Goal: Task Accomplishment & Management: Use online tool/utility

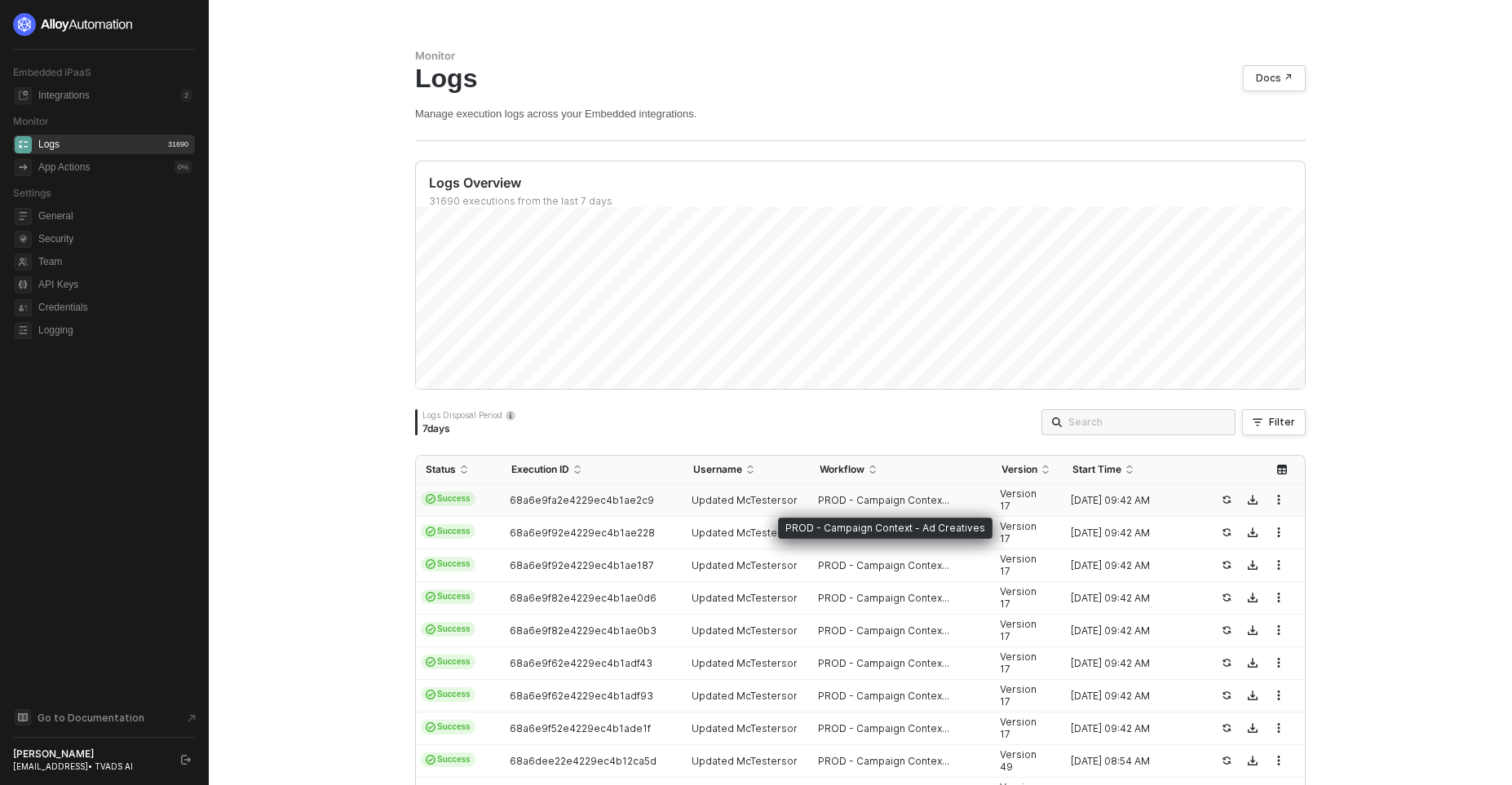
click at [821, 499] on span "PROD - Campaign Contex..." at bounding box center [884, 500] width 132 height 13
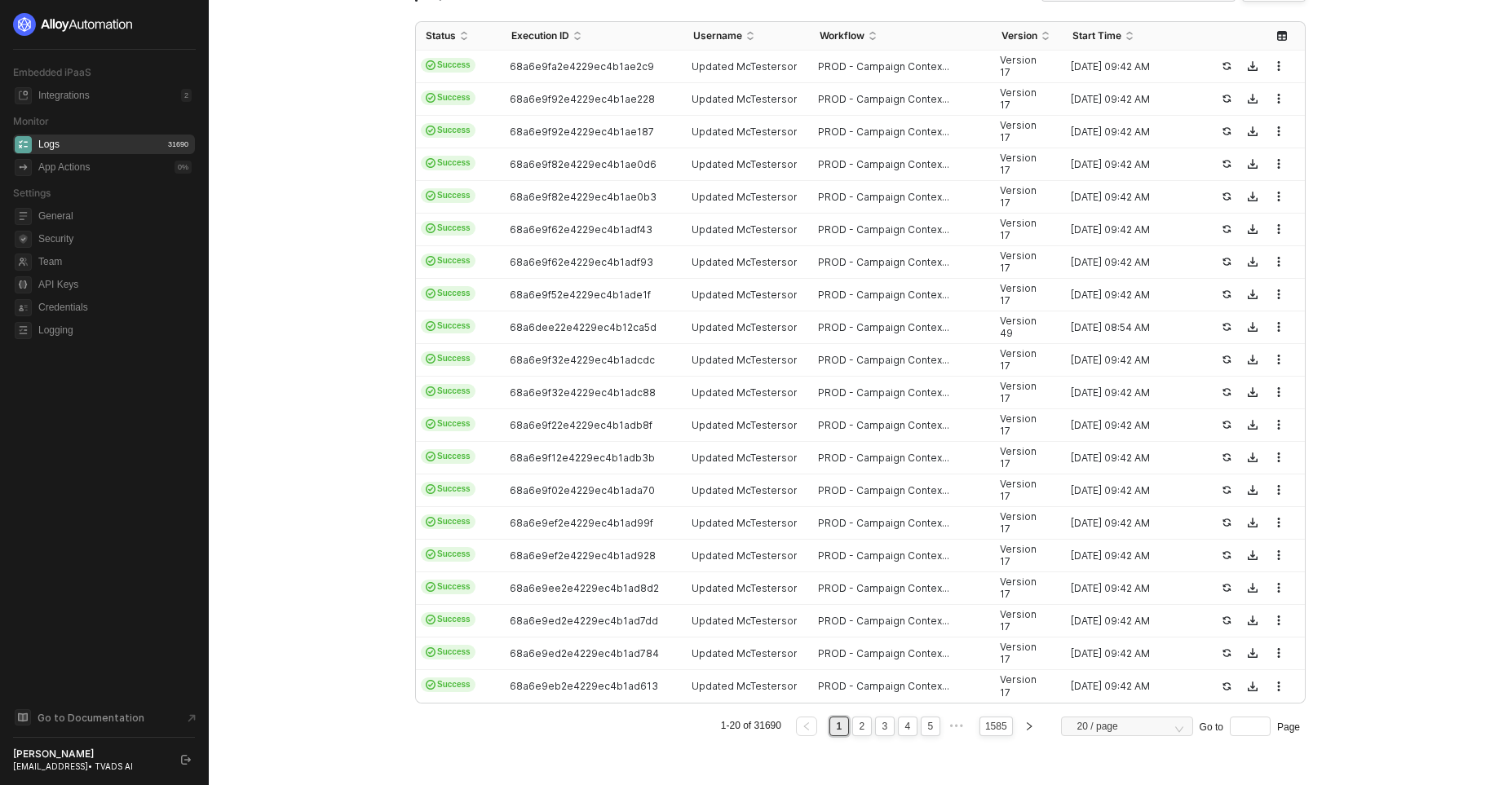
scroll to position [447, 0]
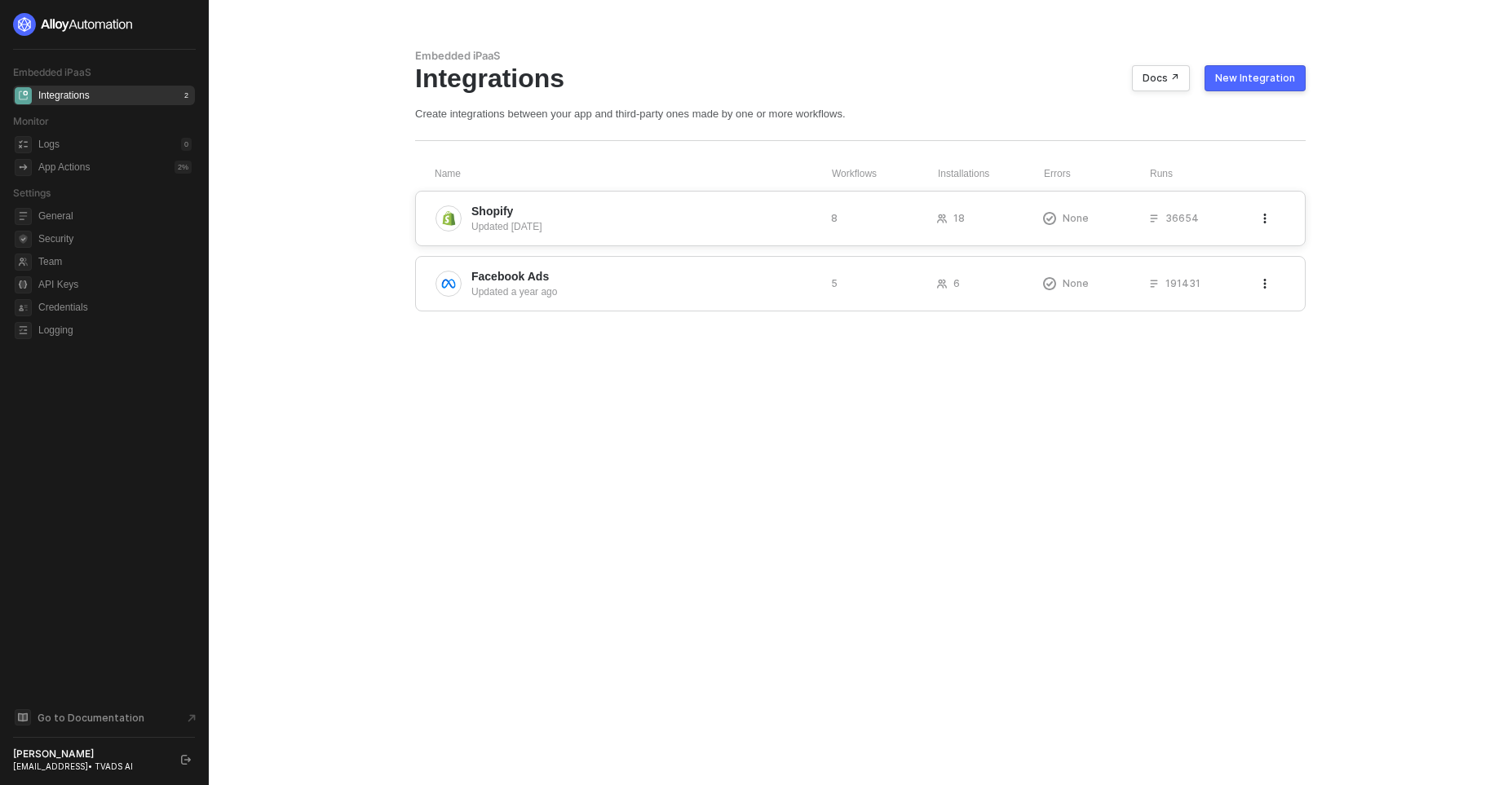
click at [565, 243] on div "Shopify Updated [DATE] 8 18 None 36654" at bounding box center [860, 218] width 891 height 55
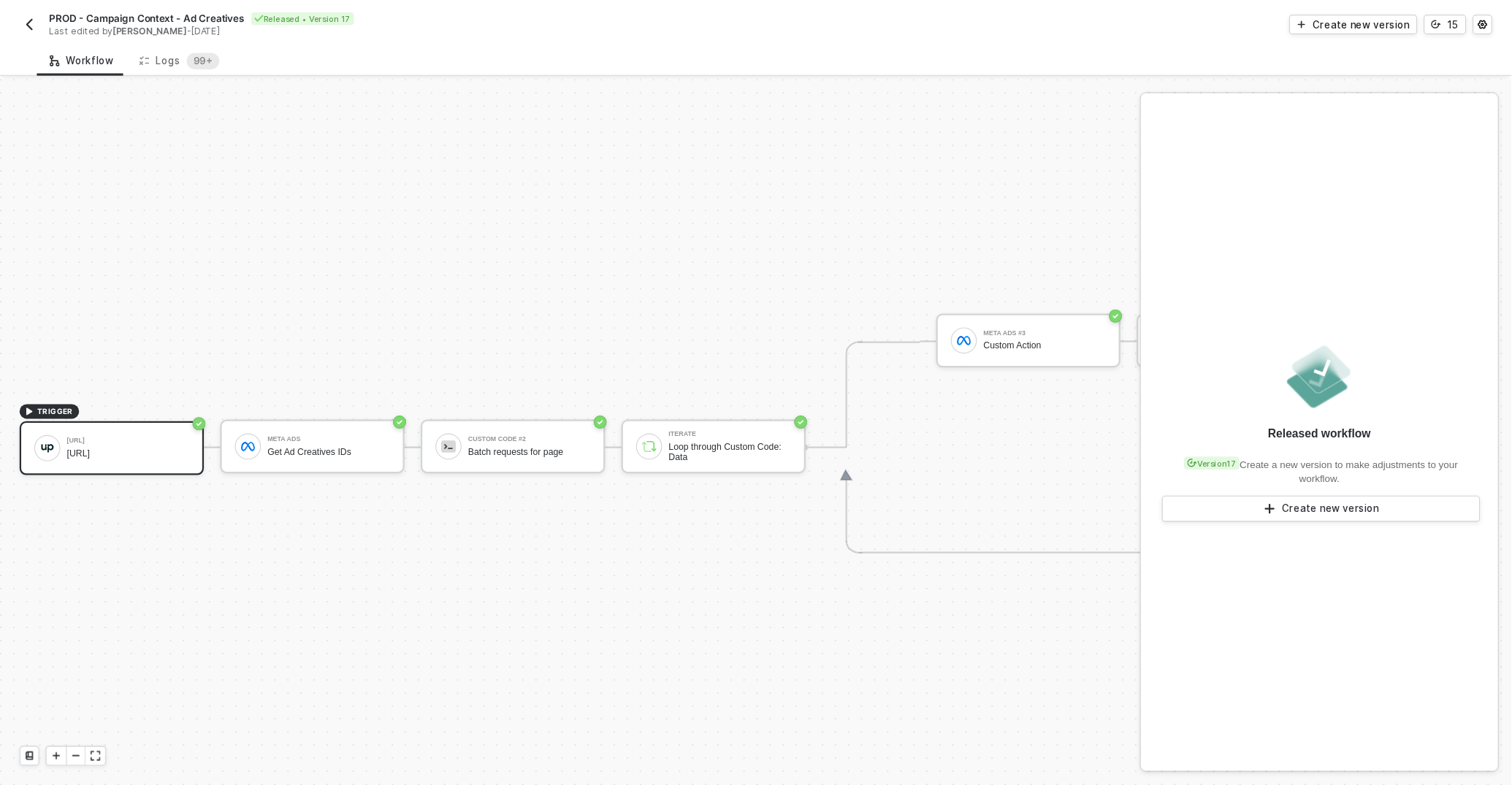
scroll to position [27, 0]
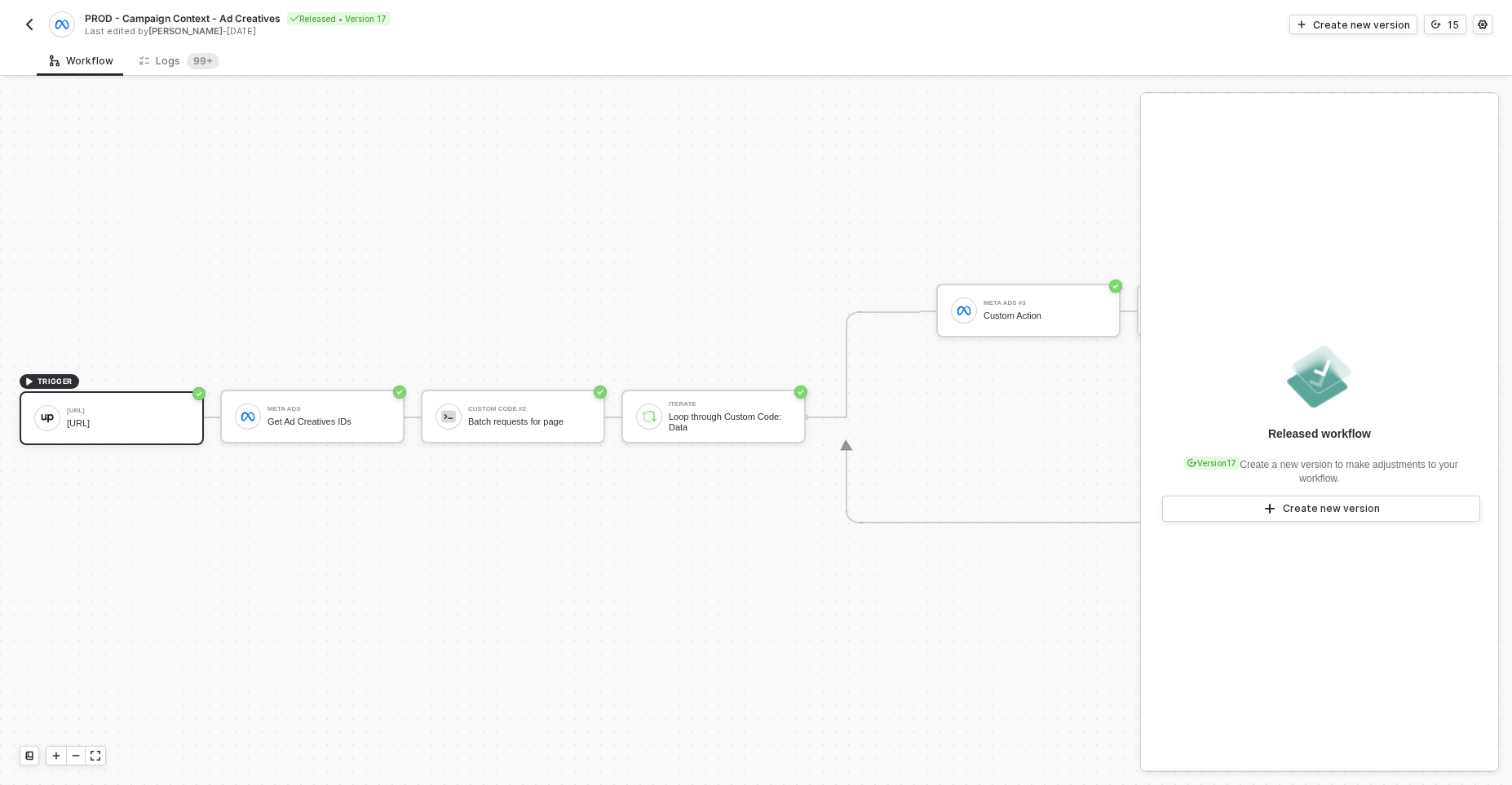
click at [471, 270] on div "TRIGGER Upscale.ai TVAds.AI Meta Ads Get Ad Creatives IDs Custom Code #2 Batch …" at bounding box center [1303, 417] width 2606 height 736
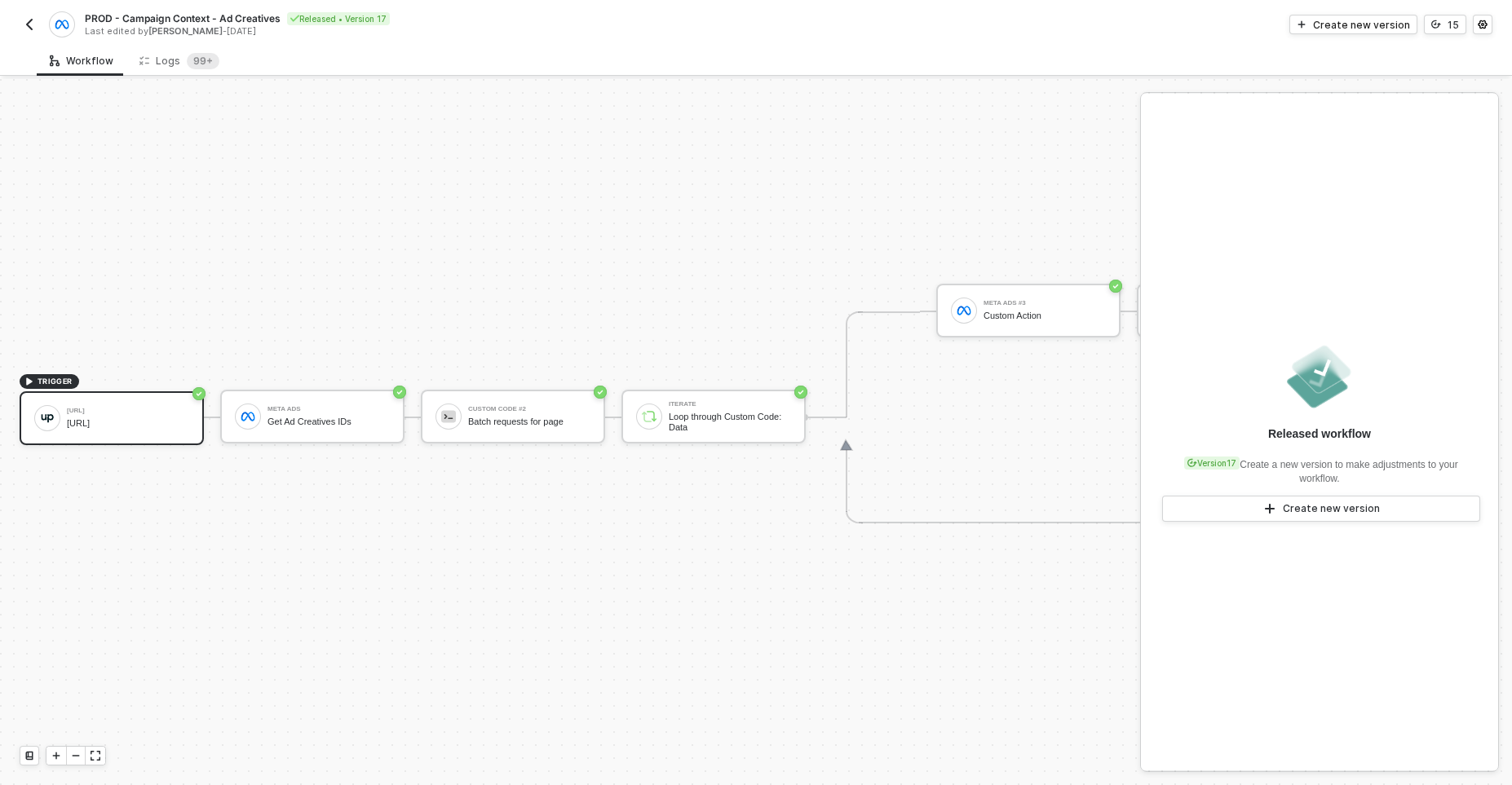
click at [471, 270] on div "TRIGGER Upscale.ai TVAds.AI Meta Ads Get Ad Creatives IDs Custom Code #2 Batch …" at bounding box center [1303, 417] width 2606 height 736
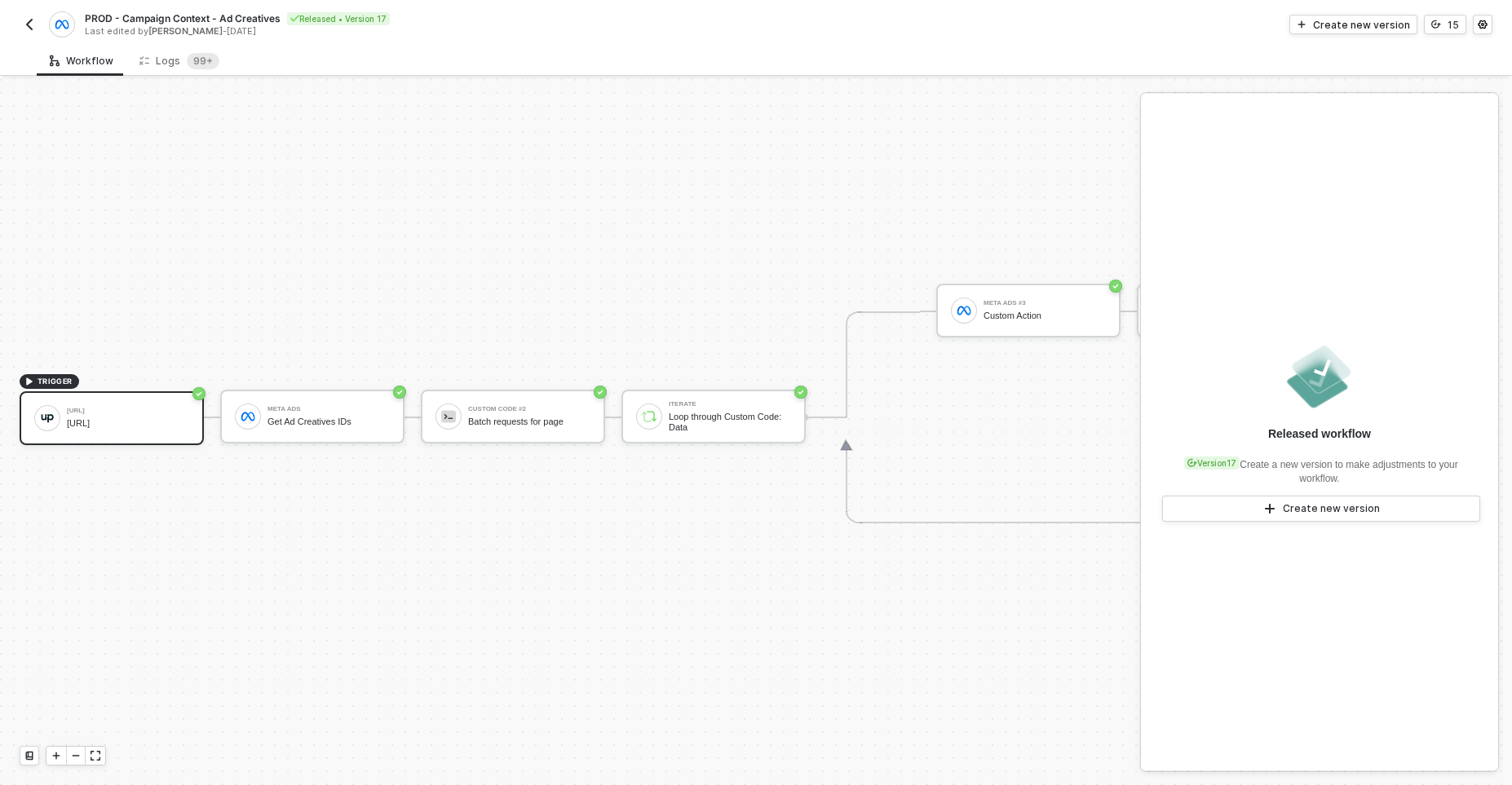
click at [471, 270] on div "TRIGGER Upscale.ai TVAds.AI Meta Ads Get Ad Creatives IDs Custom Code #2 Batch …" at bounding box center [1303, 417] width 2606 height 736
click at [574, 270] on div "TRIGGER Upscale.ai TVAds.AI Meta Ads Get Ad Creatives IDs Custom Code #2 Batch …" at bounding box center [1303, 417] width 2606 height 736
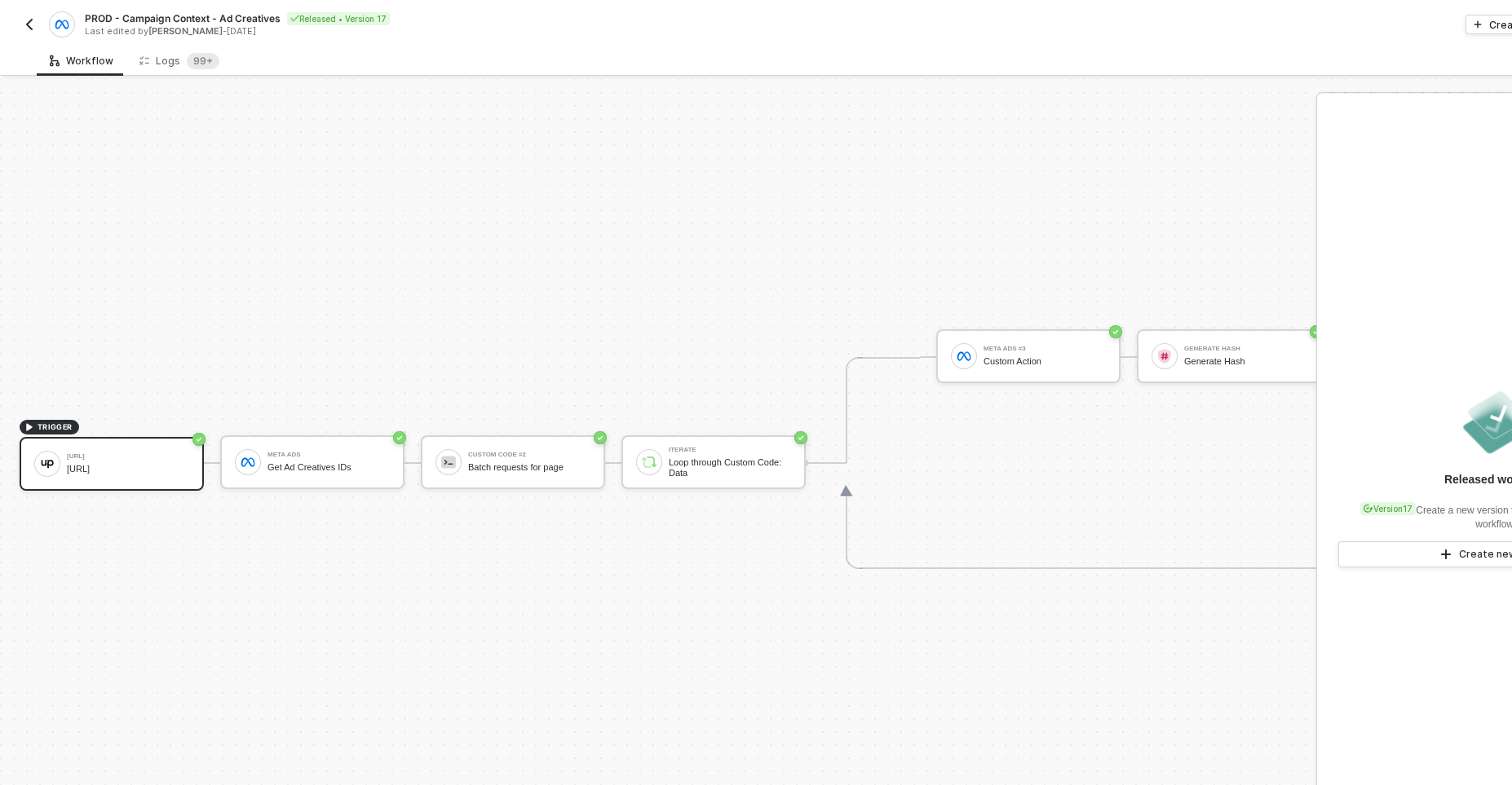
scroll to position [29, 0]
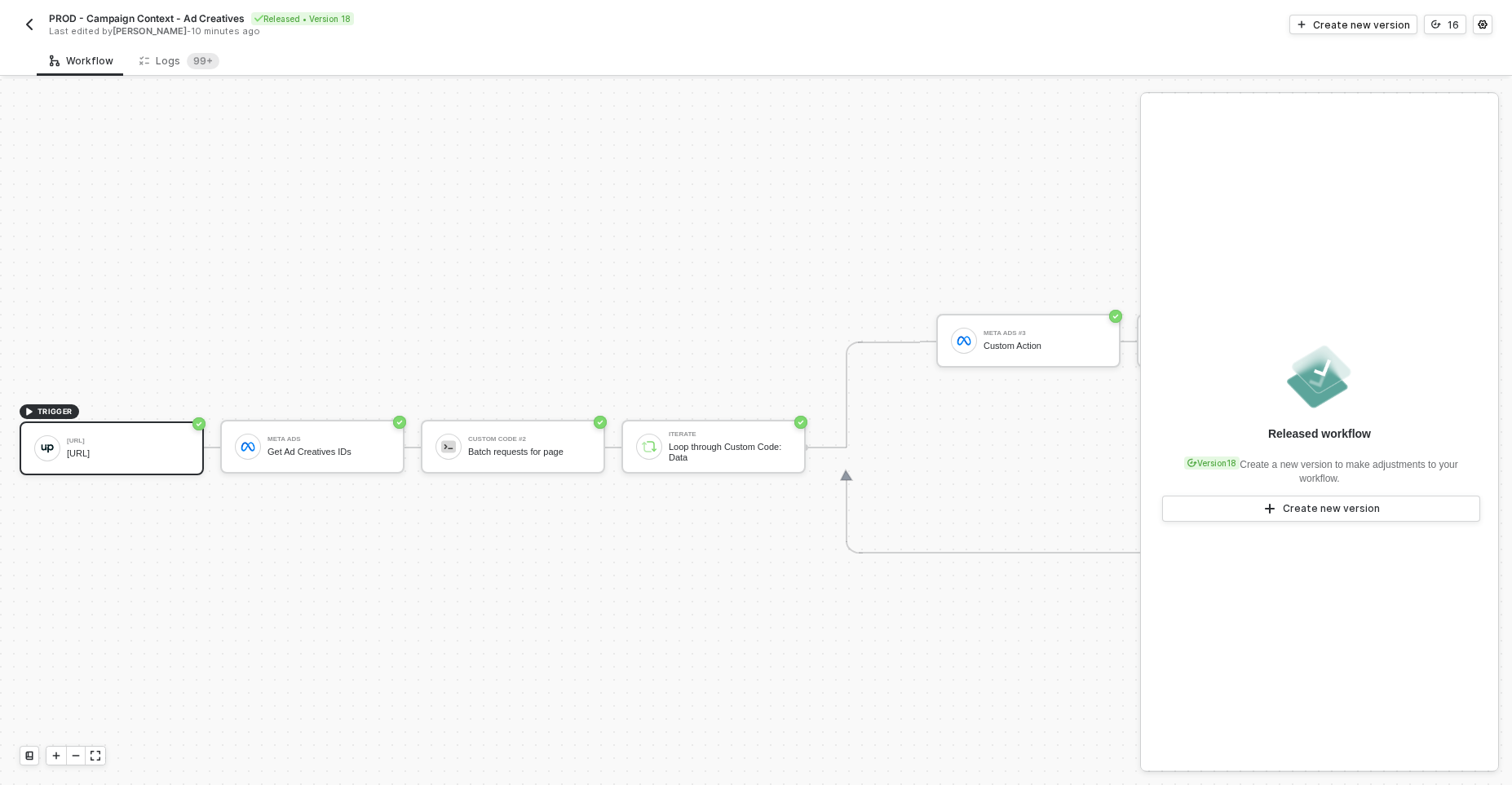
scroll to position [30, 0]
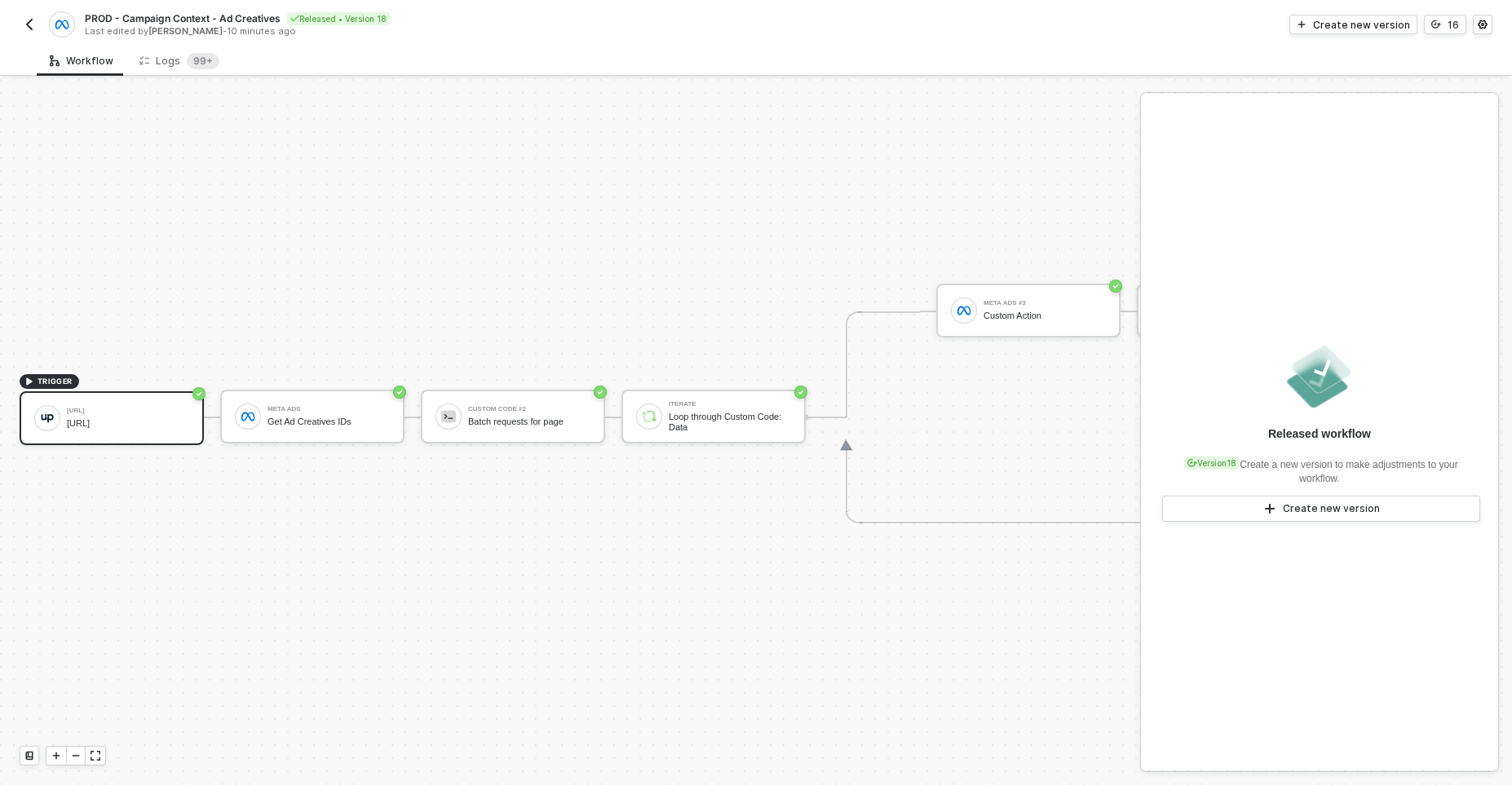
click at [20, 15] on button "button" at bounding box center [29, 24] width 20 height 20
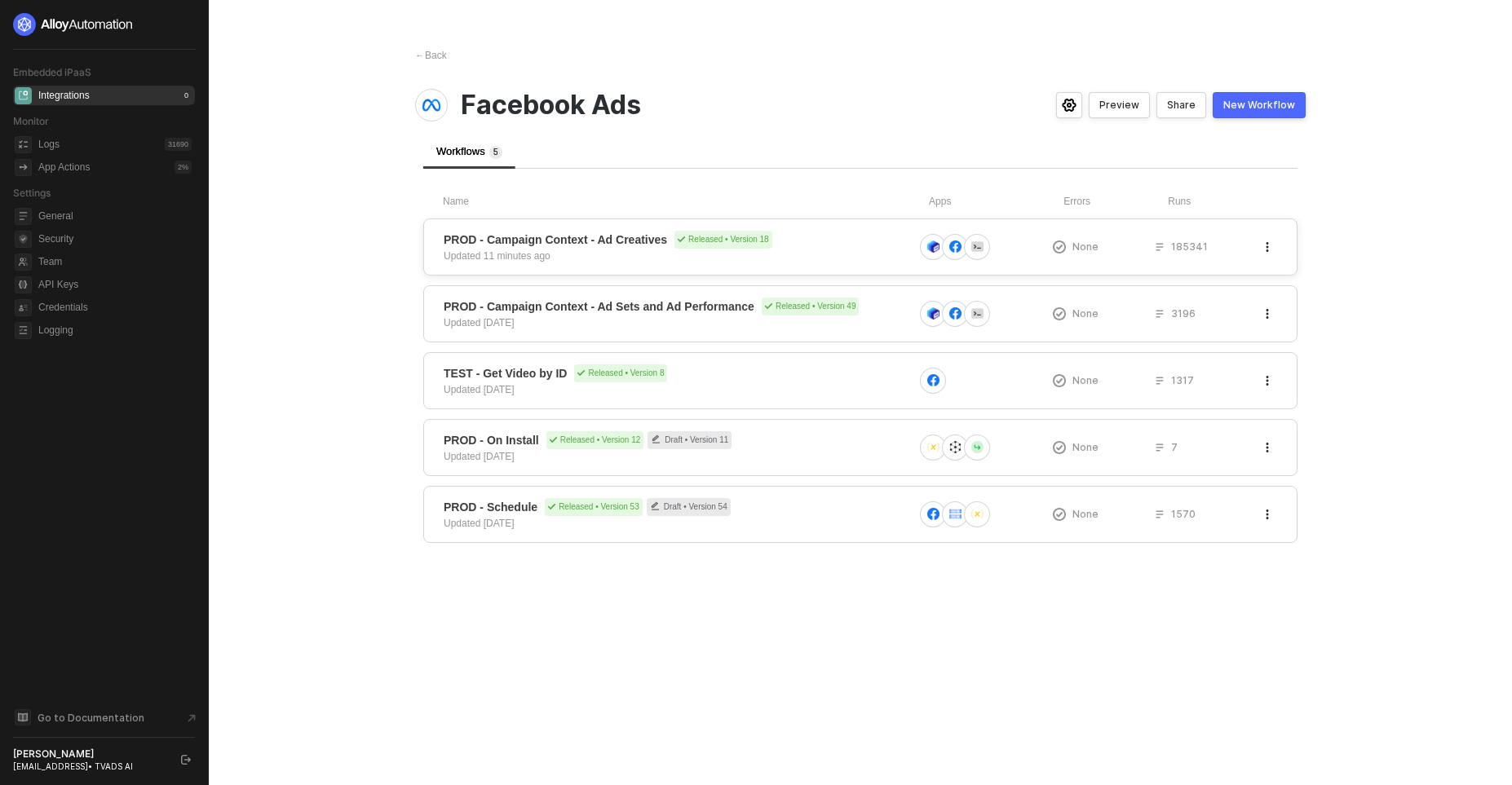
click at [490, 267] on div "PROD - Campaign Context - Ad Creatives Released • Version 18 Updated 11 minutes…" at bounding box center [860, 247] width 874 height 57
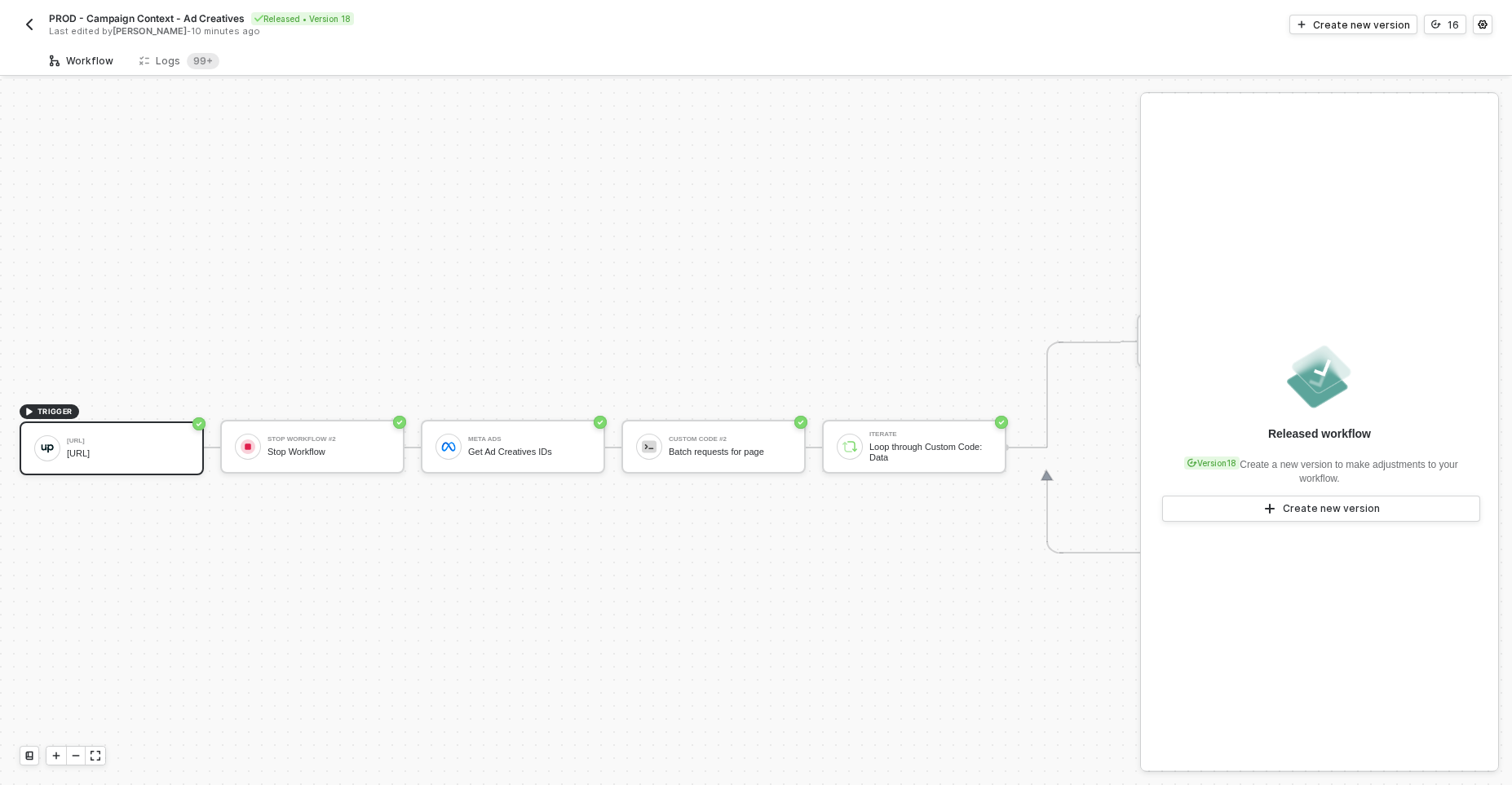
scroll to position [30, 0]
